Goal: Task Accomplishment & Management: Manage account settings

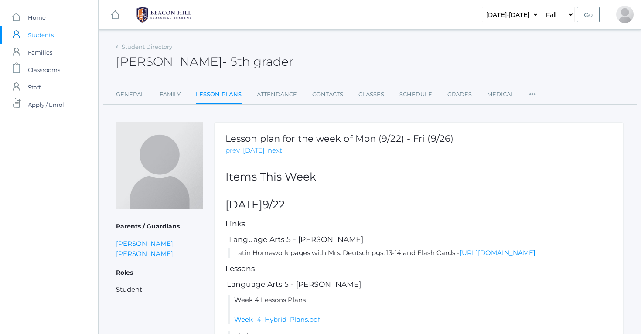
scroll to position [108, 0]
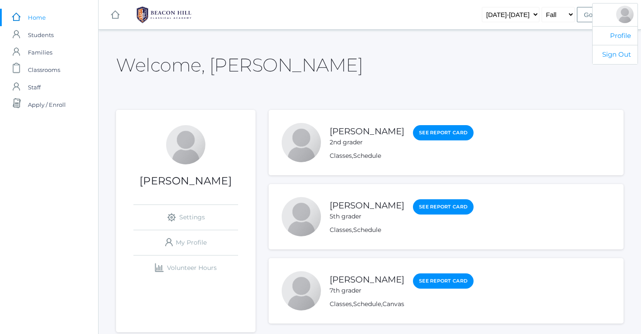
click at [621, 12] on div at bounding box center [624, 14] width 17 height 17
click at [621, 36] on link "Profile" at bounding box center [615, 35] width 45 height 19
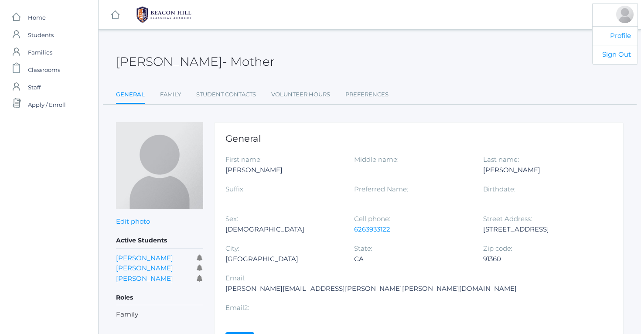
click at [623, 11] on div at bounding box center [624, 14] width 17 height 17
click at [616, 52] on link "Sign Out" at bounding box center [615, 54] width 45 height 19
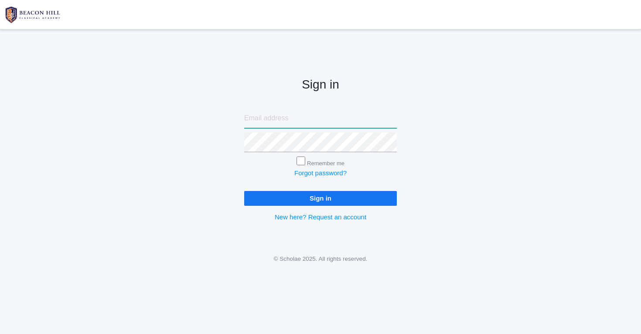
type input "[PERSON_NAME][EMAIL_ADDRESS][PERSON_NAME][PERSON_NAME][DOMAIN_NAME]"
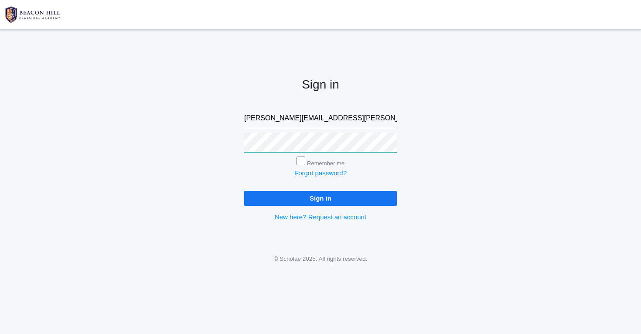
click at [320, 197] on input "Sign in" at bounding box center [320, 198] width 153 height 14
